Goal: Task Accomplishment & Management: Use online tool/utility

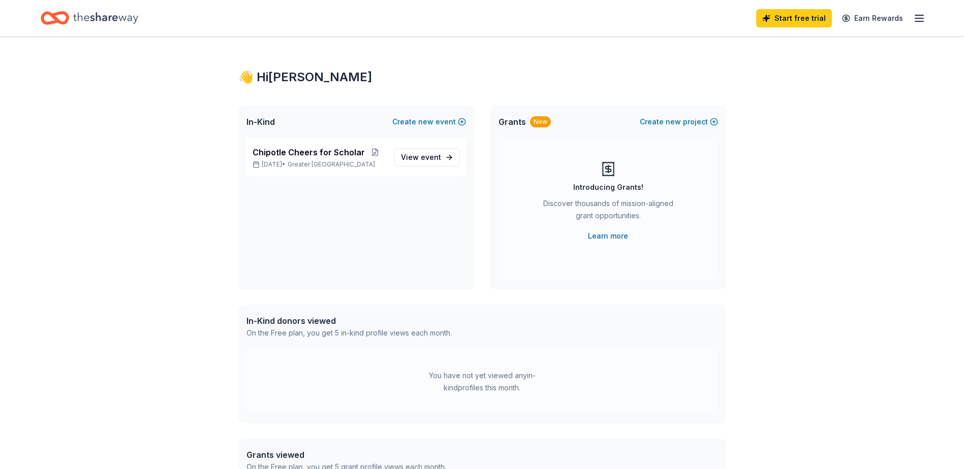
click at [104, 13] on icon "Home" at bounding box center [105, 18] width 65 height 21
click at [923, 22] on icon "button" at bounding box center [919, 18] width 12 height 12
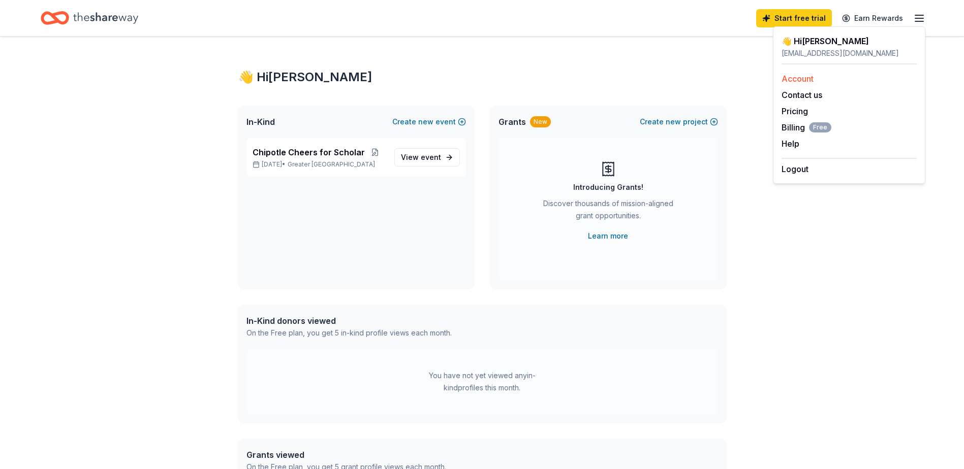
click at [804, 75] on link "Account" at bounding box center [797, 79] width 32 height 10
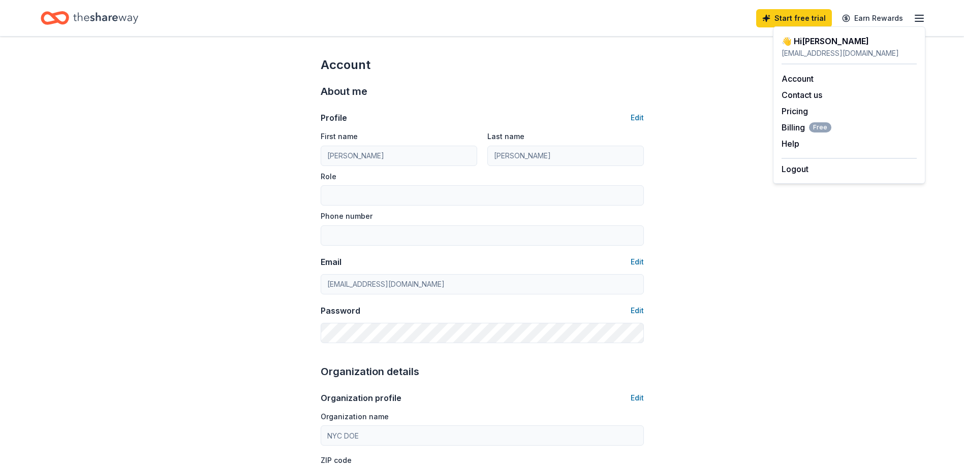
click at [805, 45] on div "👋 Hi [PERSON_NAME]" at bounding box center [848, 41] width 135 height 12
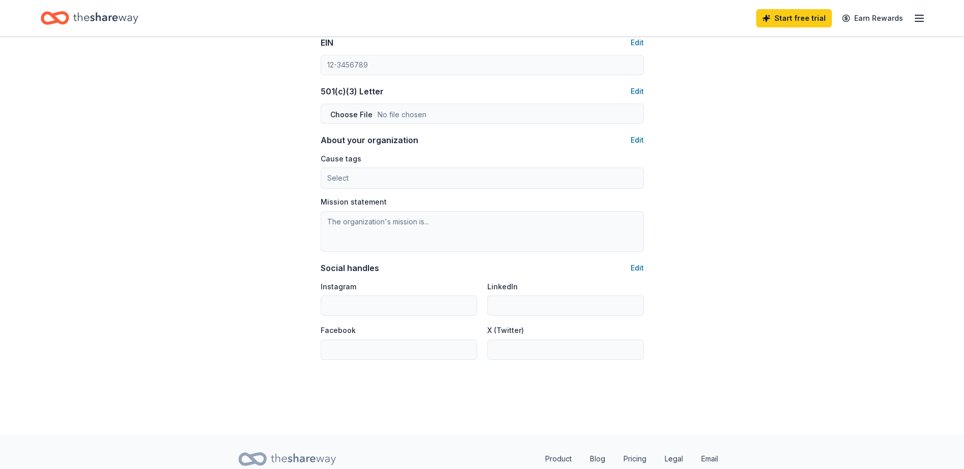
scroll to position [547, 0]
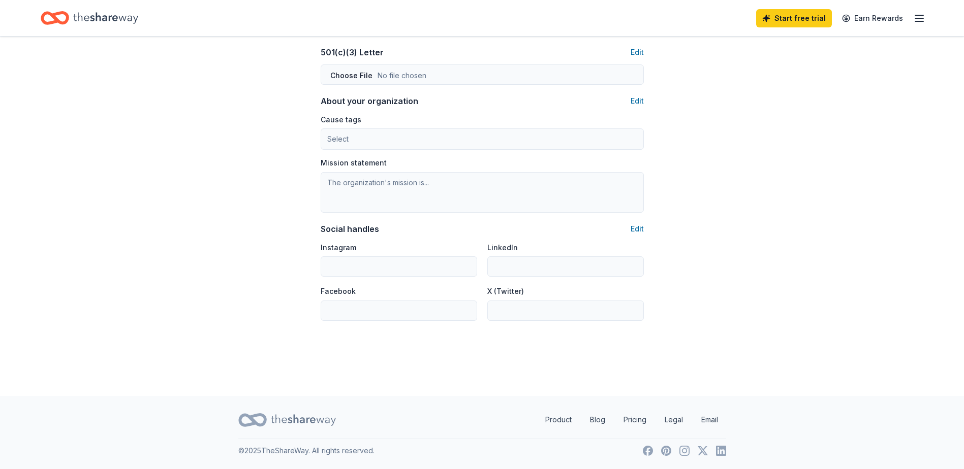
click at [115, 23] on icon "Home" at bounding box center [105, 18] width 65 height 21
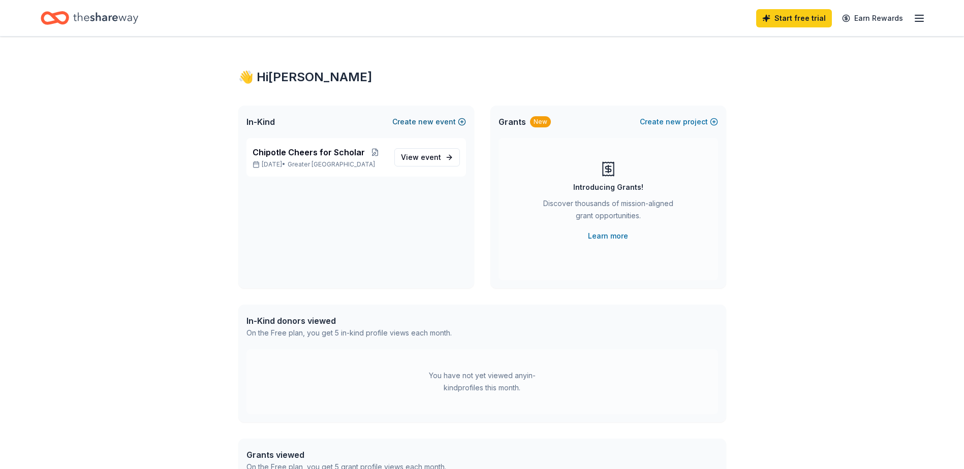
click at [411, 120] on button "Create new event" at bounding box center [429, 122] width 74 height 12
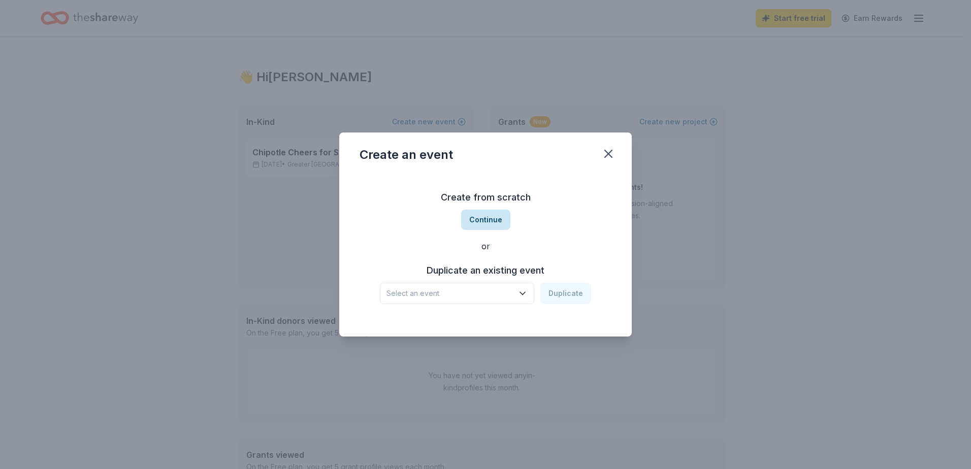
click at [500, 219] on button "Continue" at bounding box center [485, 220] width 49 height 20
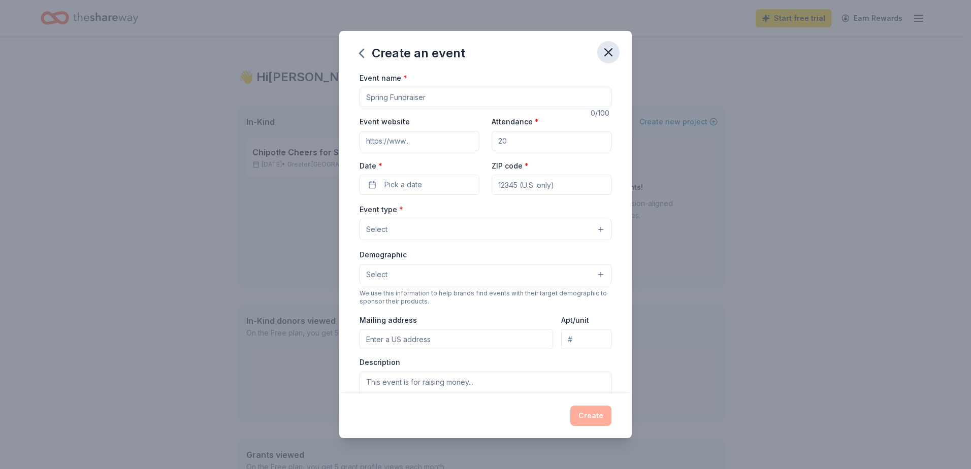
click at [608, 51] on icon "button" at bounding box center [608, 52] width 7 height 7
